Goal: Check status: Check status

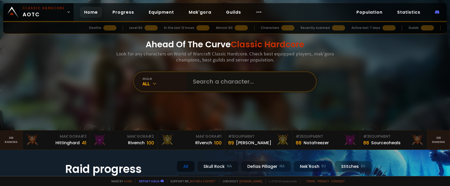
click at [236, 82] on input "text" at bounding box center [250, 81] width 120 height 19
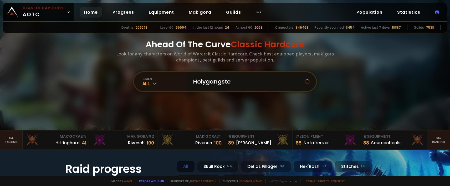
type input "Holygangster"
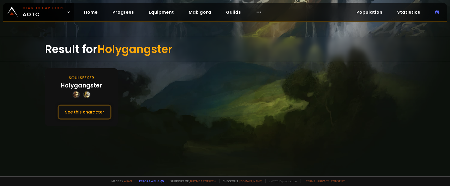
click at [31, 65] on div "Result for Holygangster Soulseeker Holygangster See this character" at bounding box center [225, 106] width 450 height 139
click at [87, 109] on button "See this character" at bounding box center [85, 112] width 54 height 15
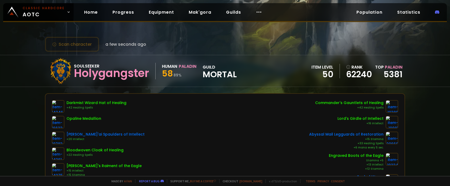
drag, startPoint x: 243, startPoint y: 47, endPoint x: 234, endPoint y: 46, distance: 9.0
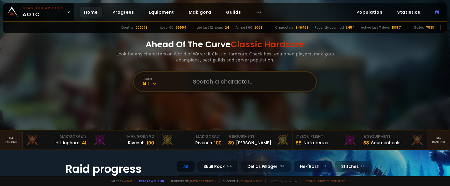
click at [225, 81] on input "text" at bounding box center [250, 81] width 120 height 19
type input "Lunaeth"
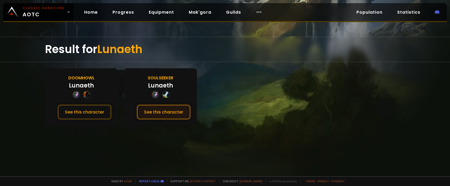
click at [167, 114] on button "See this character" at bounding box center [164, 112] width 54 height 15
